Goal: Navigation & Orientation: Find specific page/section

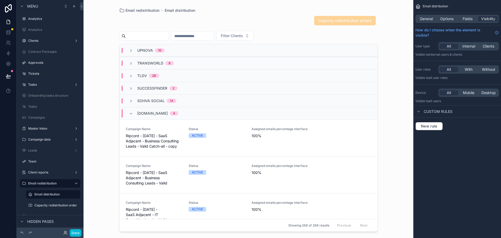
scroll to position [73, 0]
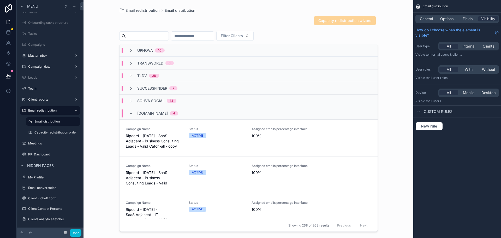
click at [153, 116] on div "[DOMAIN_NAME] 4" at bounding box center [157, 113] width 41 height 8
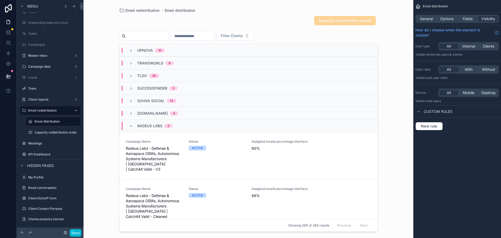
click at [153, 125] on span "Radeus Labs" at bounding box center [149, 125] width 25 height 5
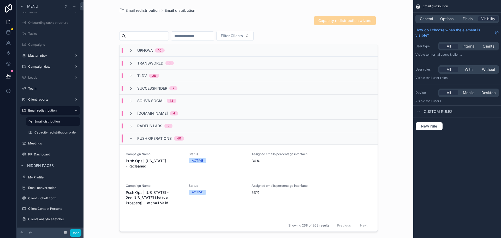
click at [153, 136] on span "Push Operations" at bounding box center [154, 138] width 34 height 5
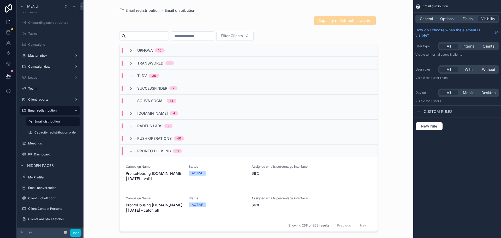
click at [155, 152] on span "Pronto Housing" at bounding box center [154, 150] width 34 height 5
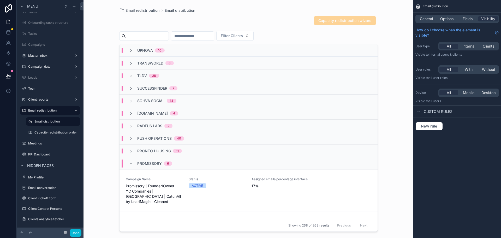
click at [156, 161] on span "Promissory" at bounding box center [149, 163] width 25 height 5
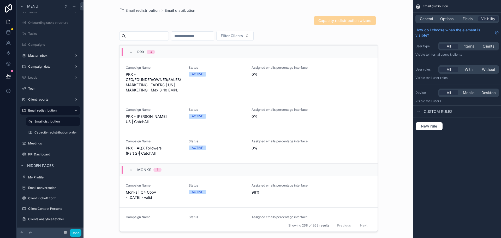
scroll to position [0, 0]
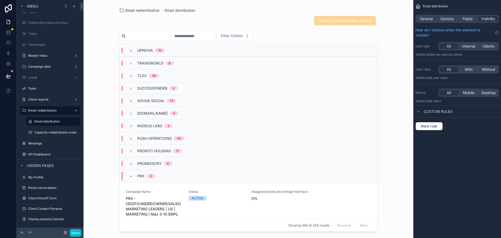
click at [134, 180] on div "PRX 3" at bounding box center [249, 175] width 258 height 13
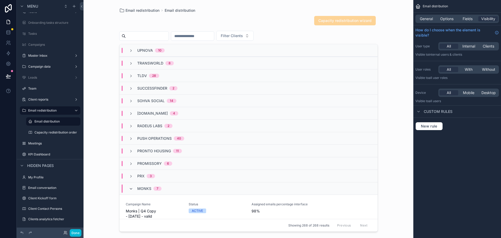
click at [131, 188] on icon "scrollable content" at bounding box center [131, 189] width 4 height 4
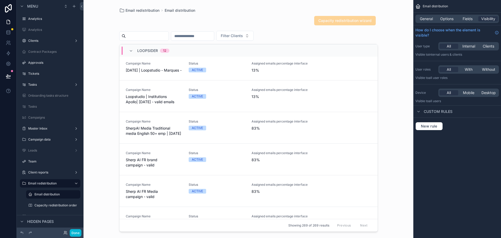
scroll to position [287, 0]
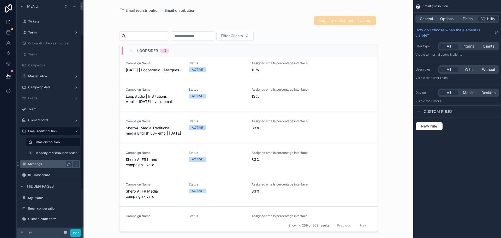
click at [42, 164] on label "Meetings" at bounding box center [49, 164] width 42 height 4
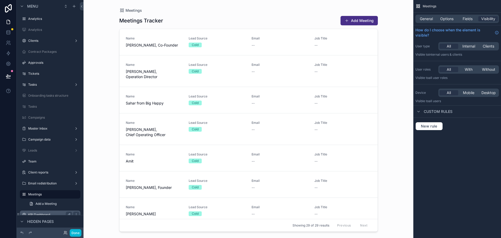
click at [40, 213] on label "KPI Dashboard" at bounding box center [49, 215] width 42 height 4
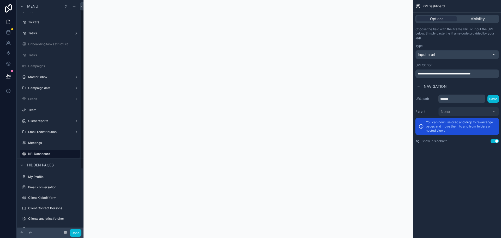
scroll to position [5, 0]
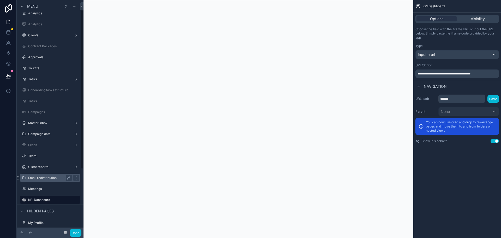
click at [42, 176] on label "Email redistribution" at bounding box center [49, 178] width 42 height 4
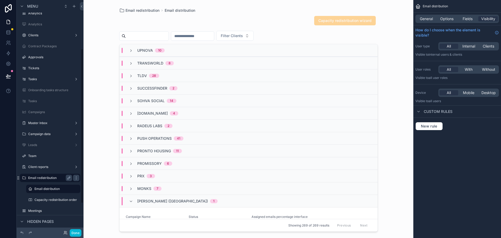
scroll to position [73, 0]
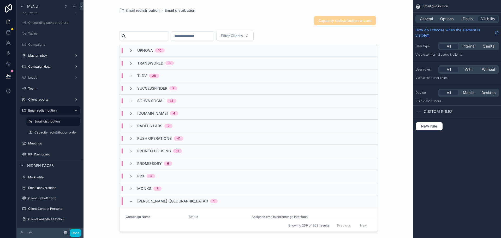
click at [131, 56] on div "Upnova 10" at bounding box center [249, 50] width 258 height 13
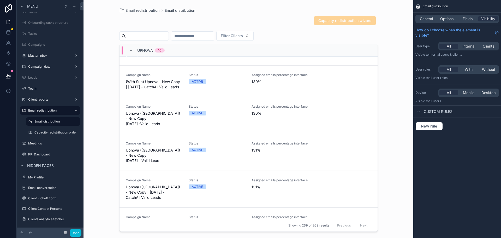
scroll to position [131, 0]
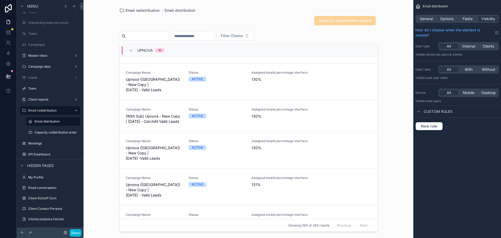
click at [134, 47] on div "Upnova 10" at bounding box center [147, 50] width 36 height 8
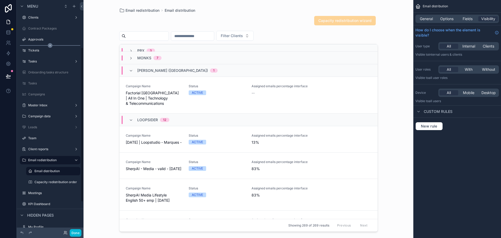
scroll to position [0, 0]
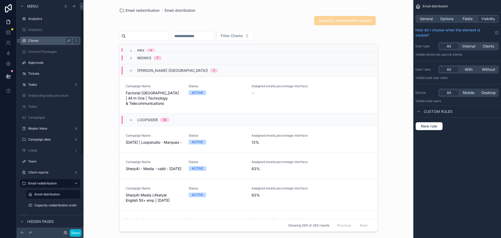
click at [39, 40] on label "Clients" at bounding box center [49, 41] width 42 height 4
